Goal: Check status: Check status

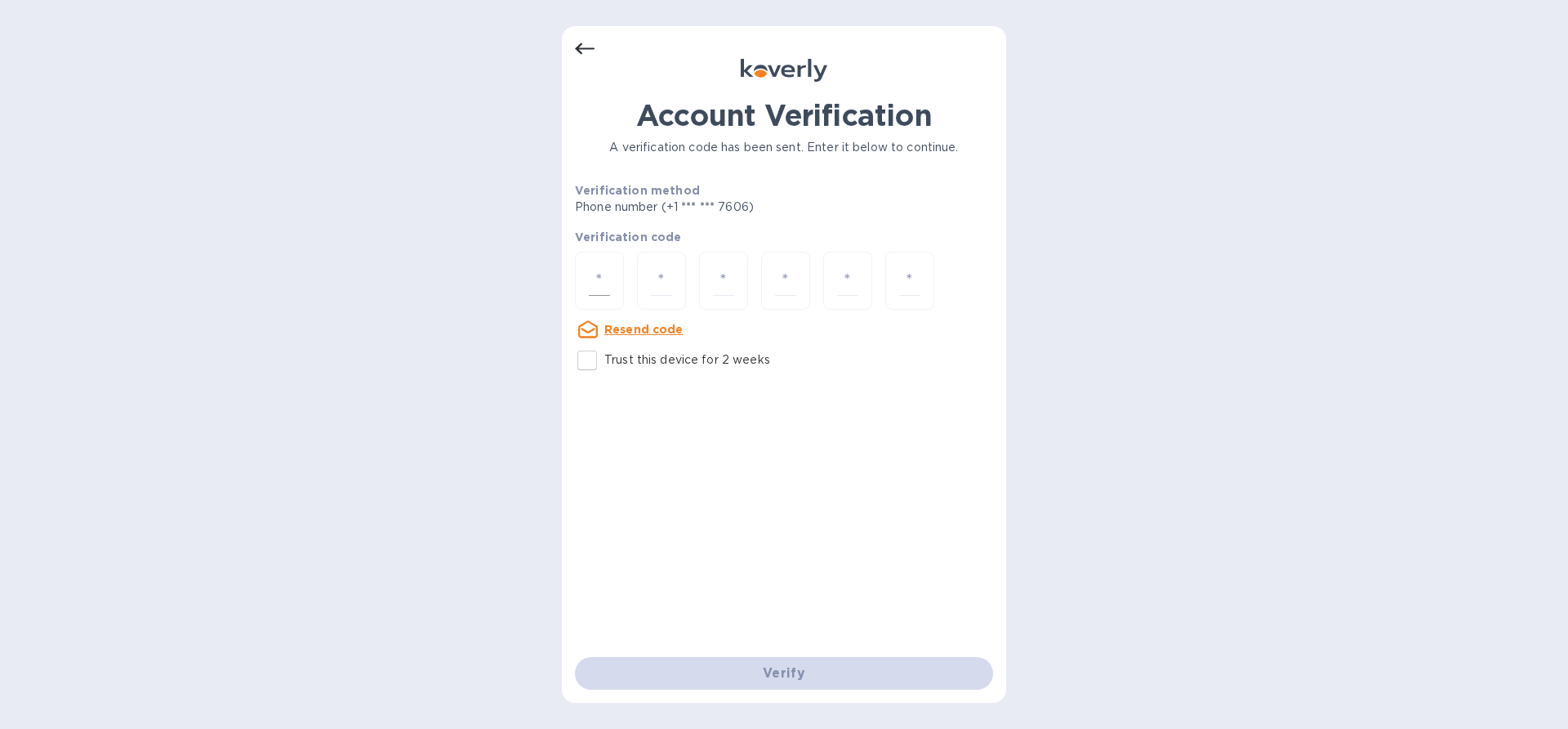
click at [588, 271] on div at bounding box center [599, 281] width 49 height 58
paste input "3"
type input "3"
type input "0"
type input "2"
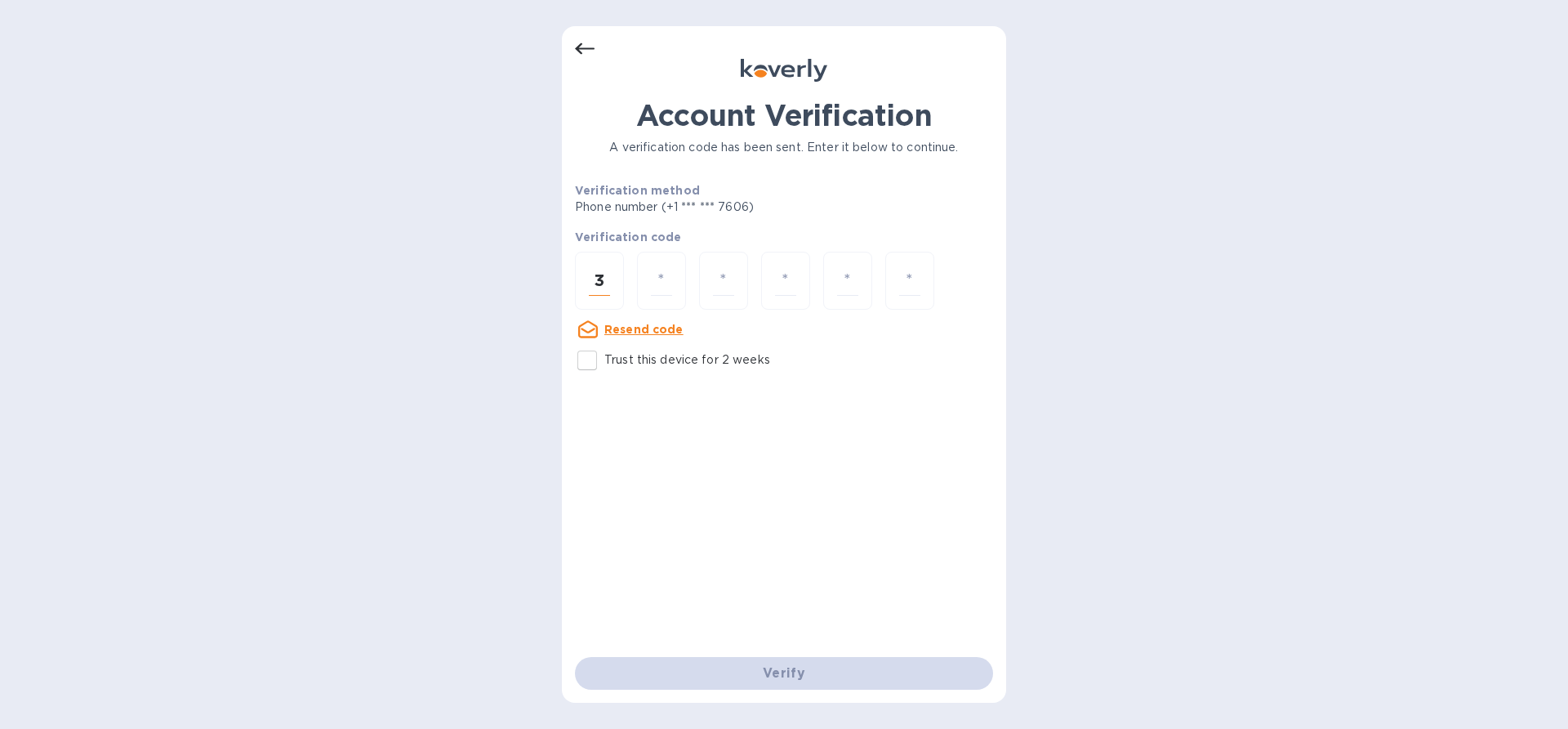
type input "9"
type input "6"
type input "4"
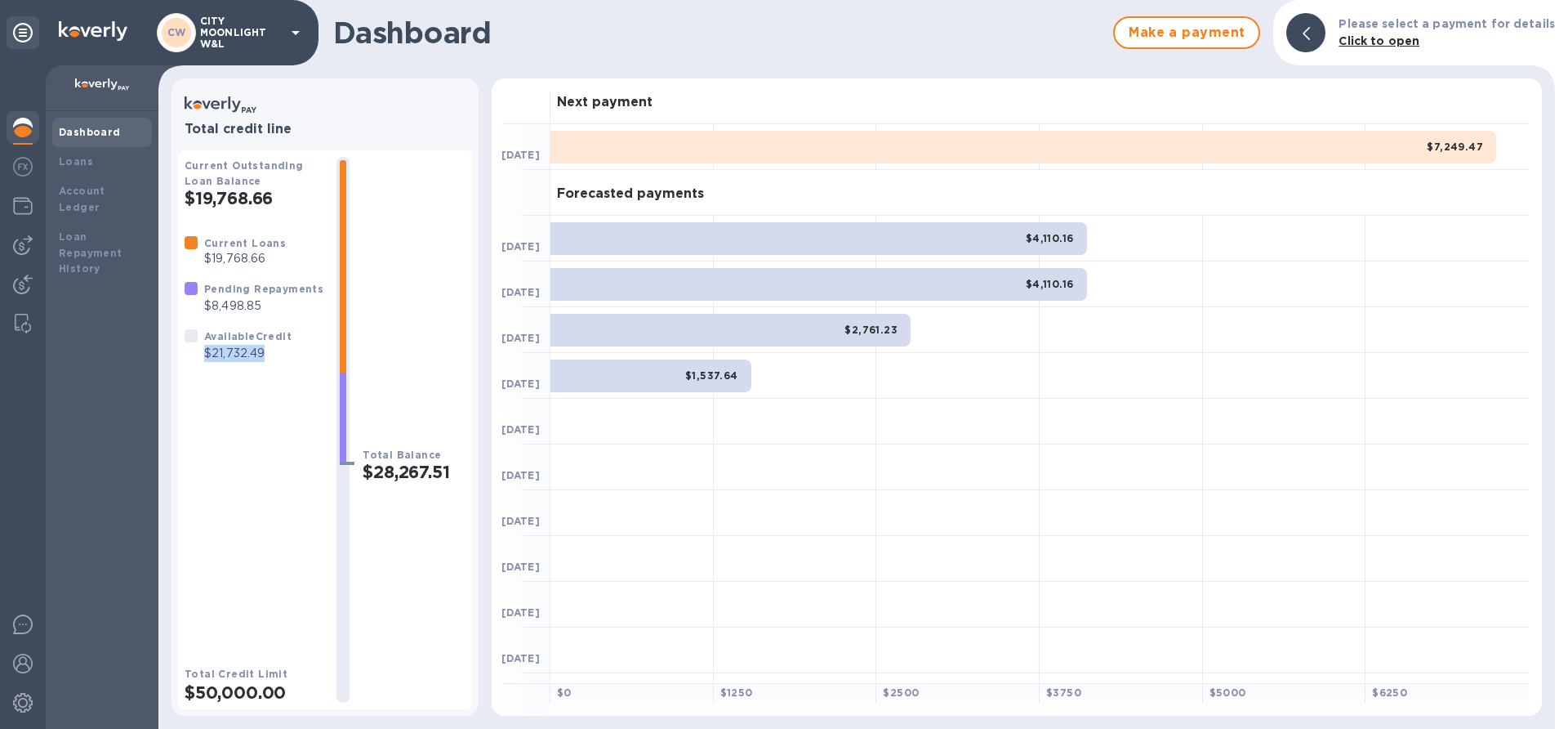
drag, startPoint x: 208, startPoint y: 354, endPoint x: 270, endPoint y: 352, distance: 62.0
click at [270, 352] on p "$21,732.49" at bounding box center [247, 353] width 87 height 17
copy p "$21,732.49"
